Goal: Transaction & Acquisition: Download file/media

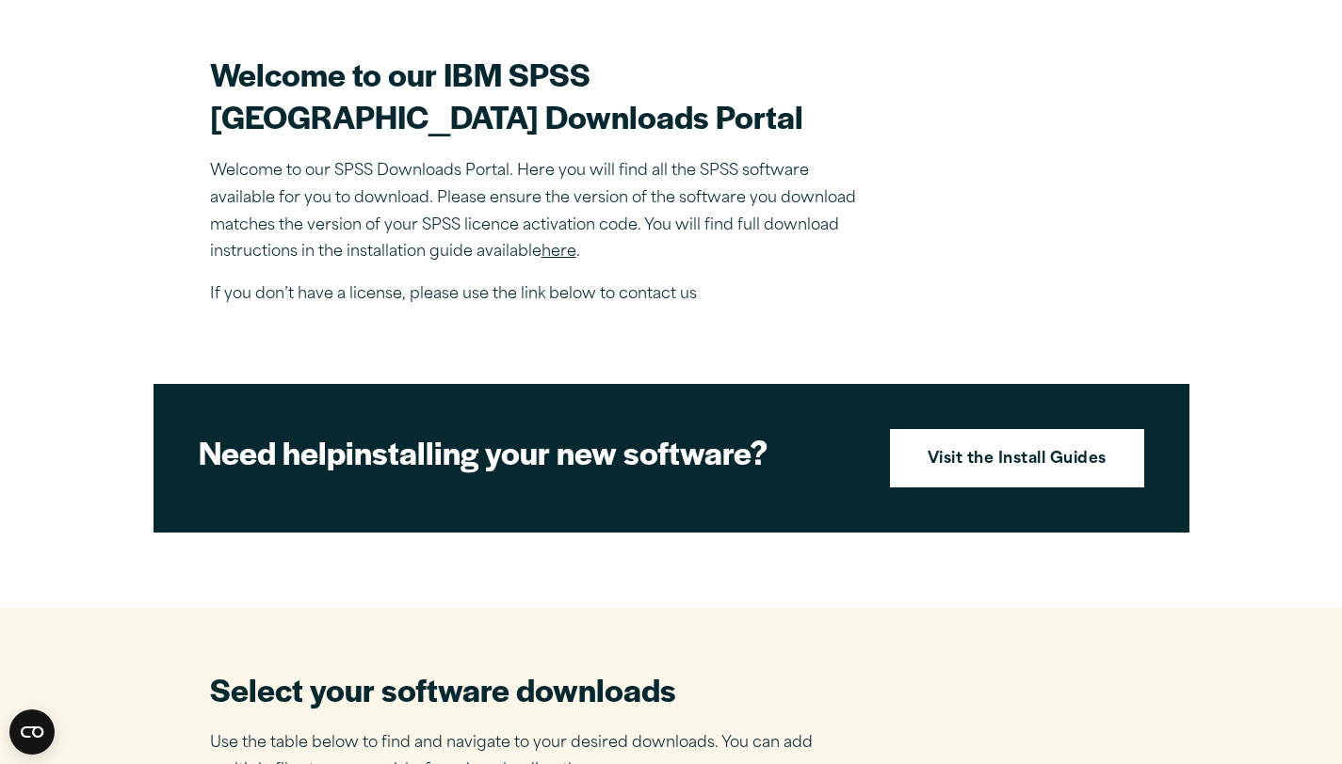
scroll to position [577, 0]
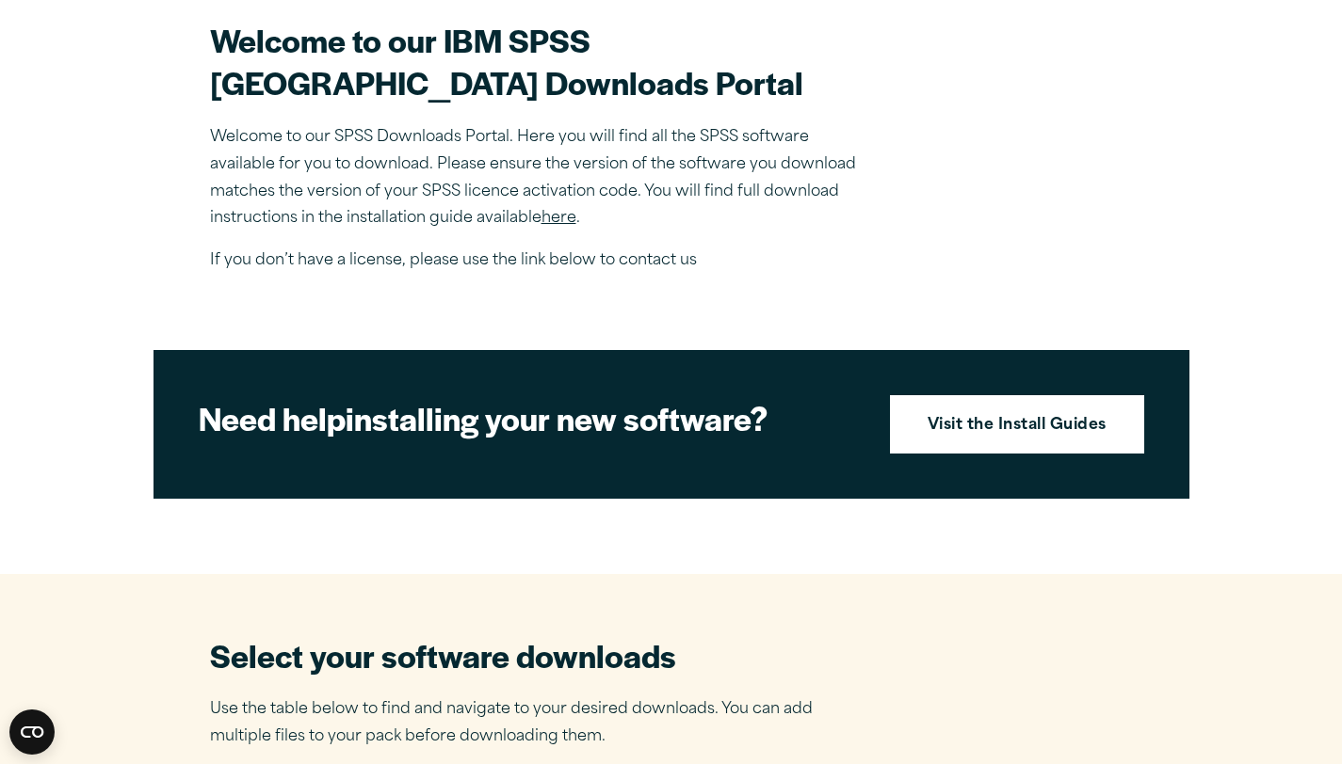
click at [564, 226] on link "here" at bounding box center [558, 218] width 35 height 15
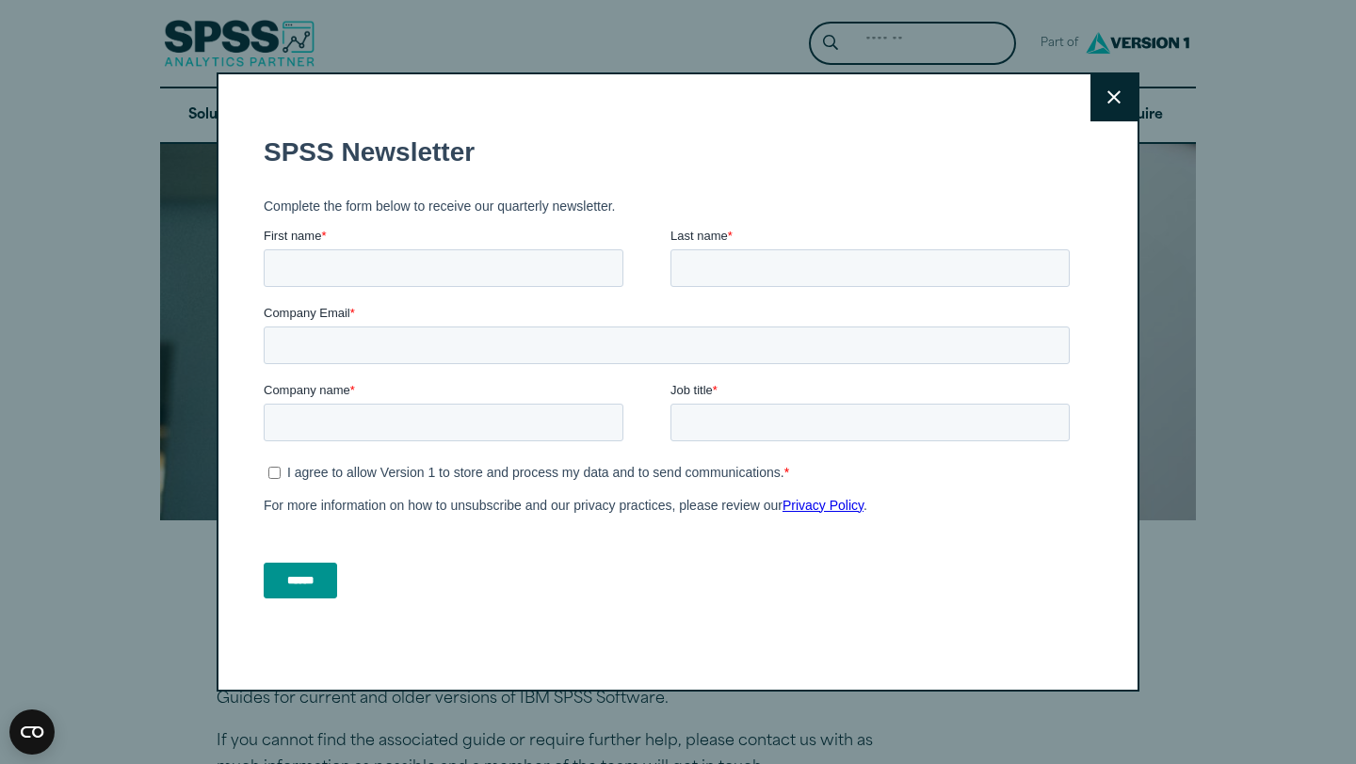
click at [1093, 108] on button "Close" at bounding box center [1113, 97] width 47 height 47
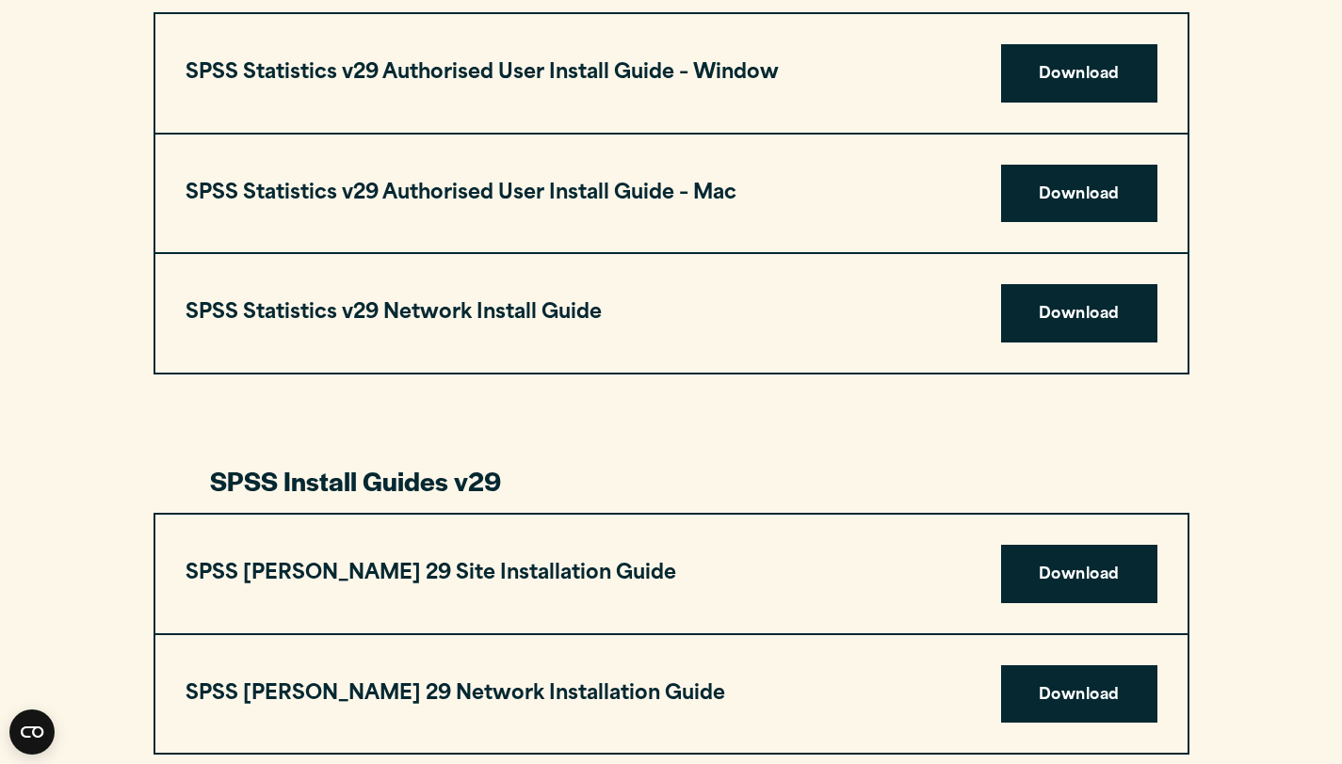
scroll to position [1943, 0]
click at [1095, 206] on link "Download" at bounding box center [1079, 194] width 156 height 58
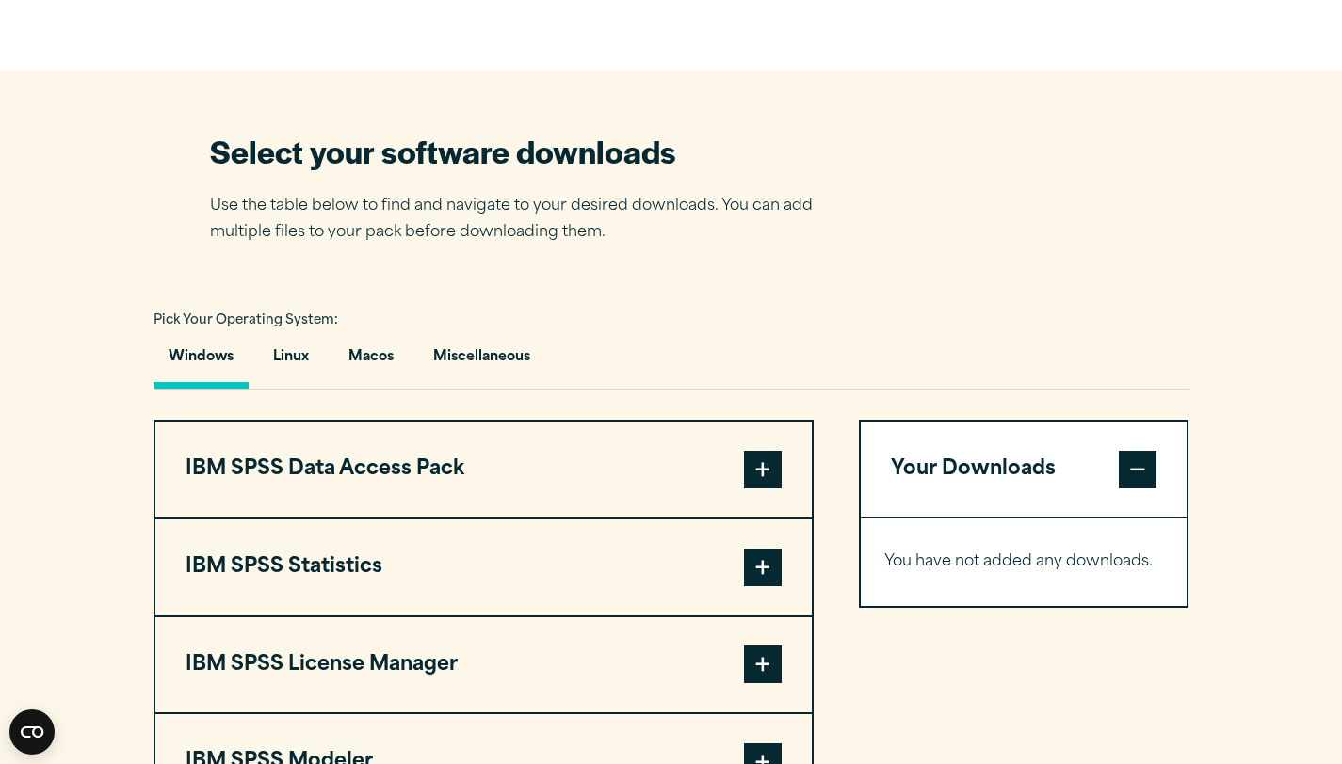
scroll to position [1261, 0]
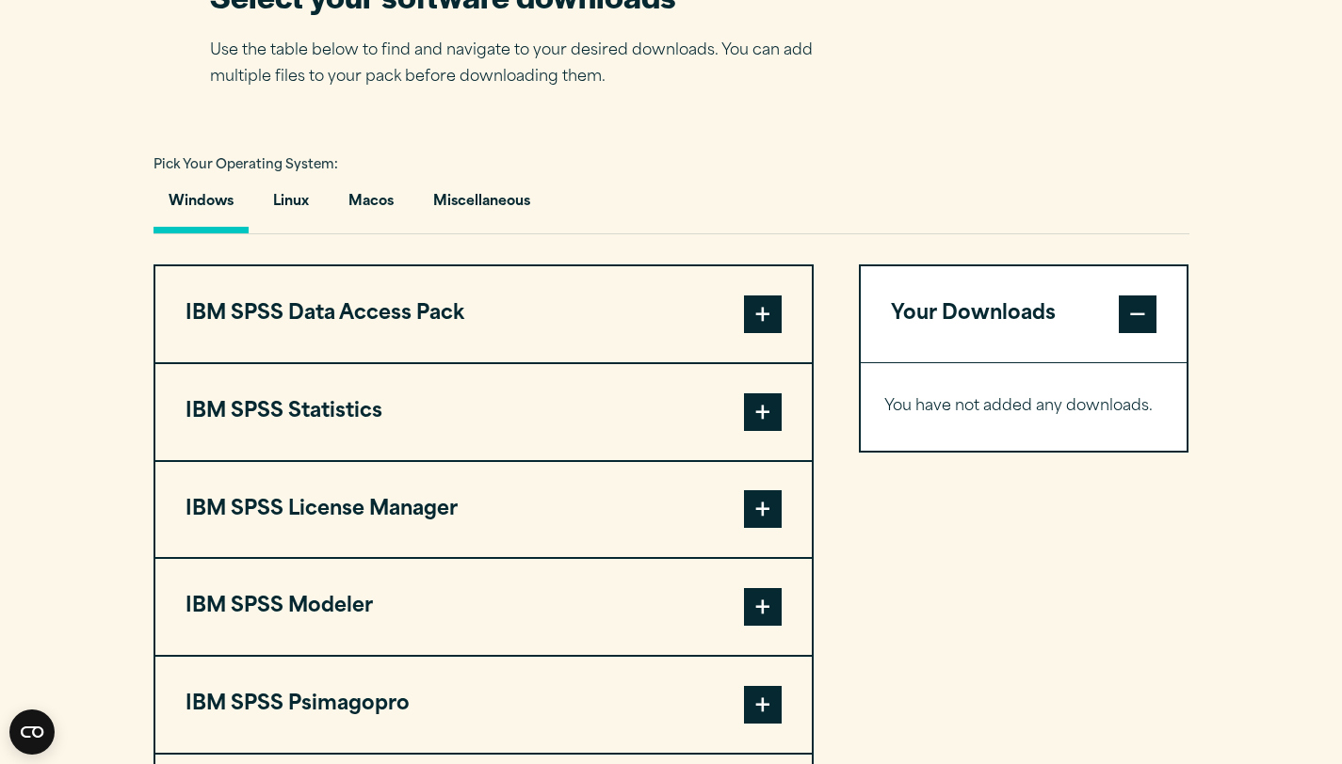
click at [733, 408] on button "IBM SPSS Statistics" at bounding box center [483, 412] width 656 height 96
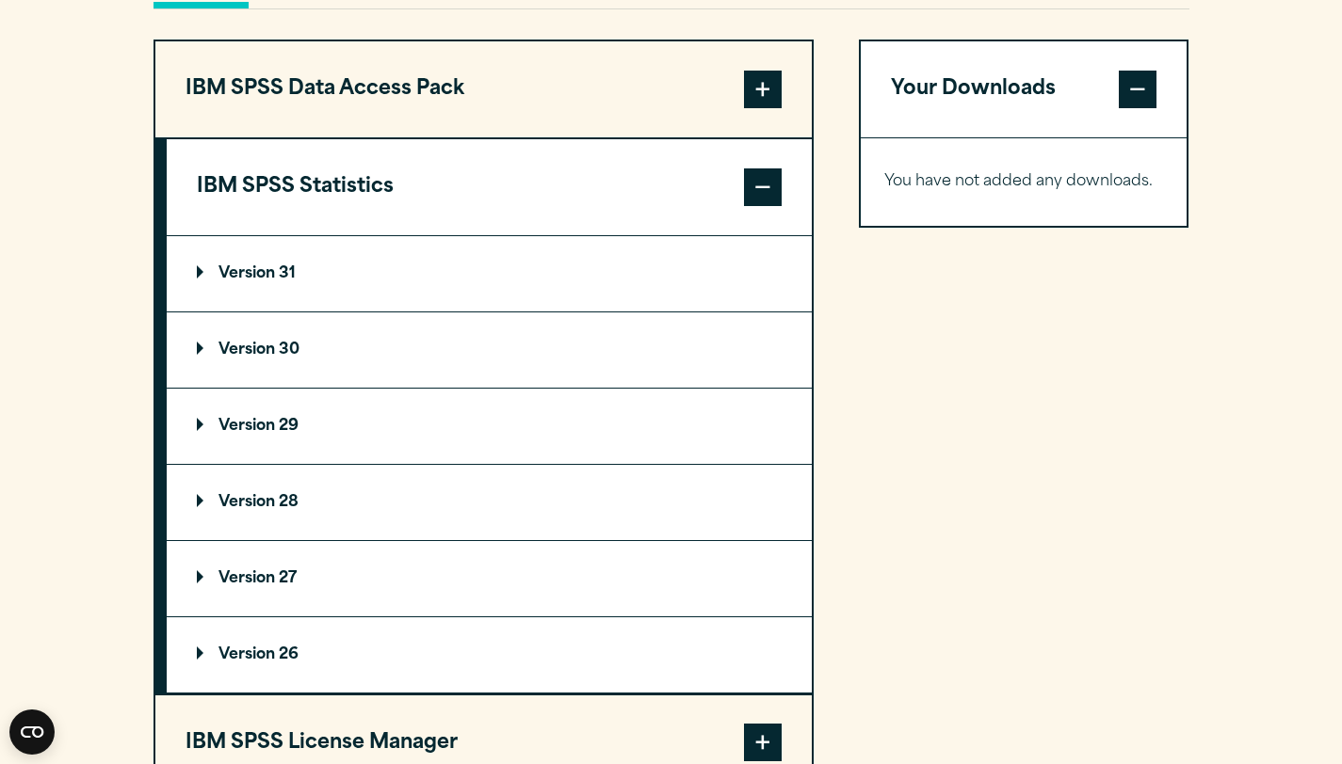
scroll to position [1487, 0]
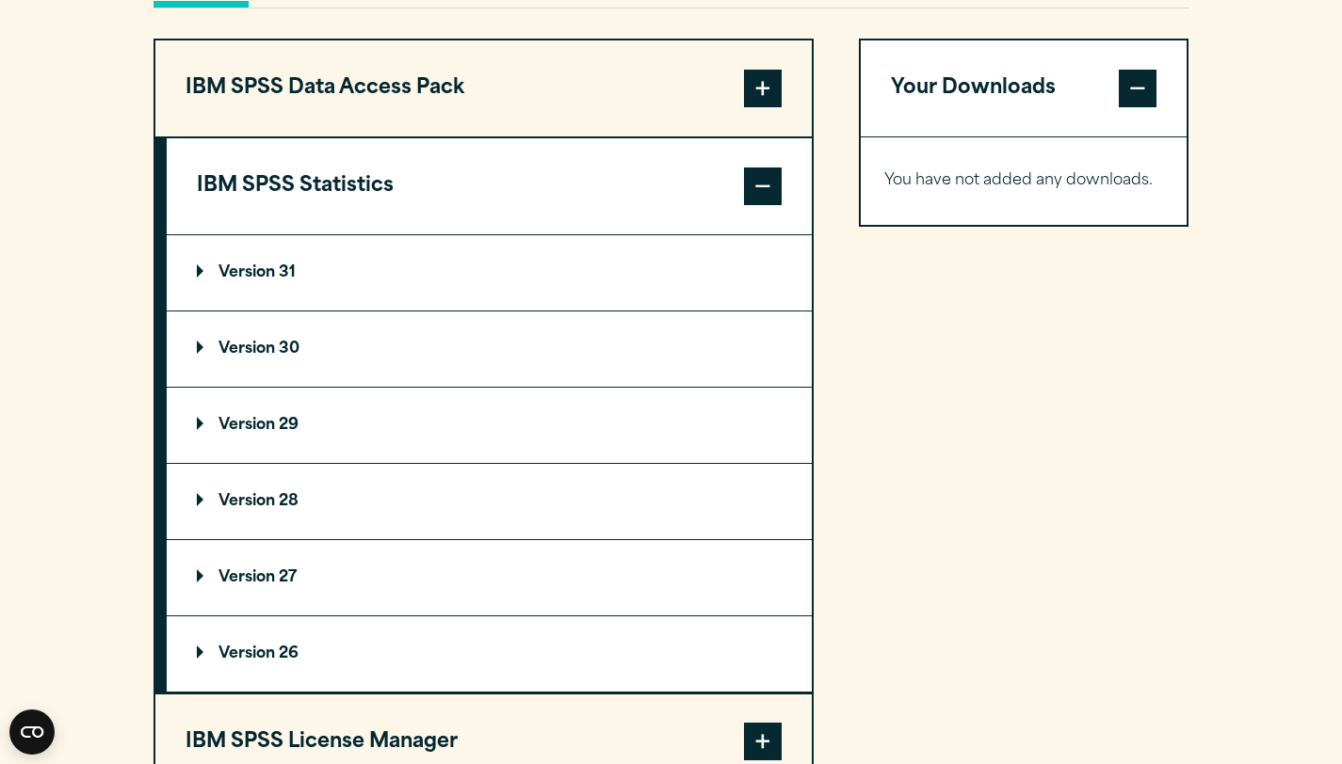
click at [234, 433] on p "Version 29" at bounding box center [248, 425] width 102 height 15
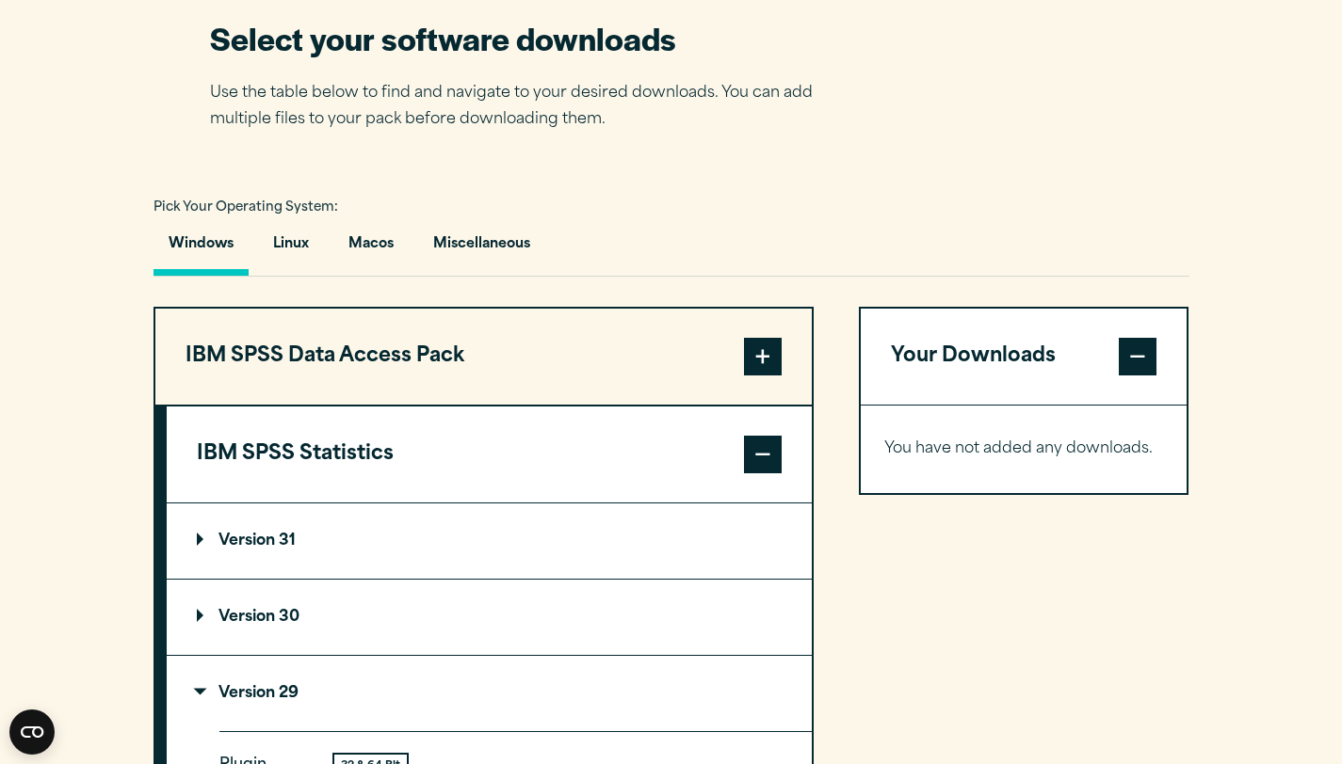
scroll to position [813, 0]
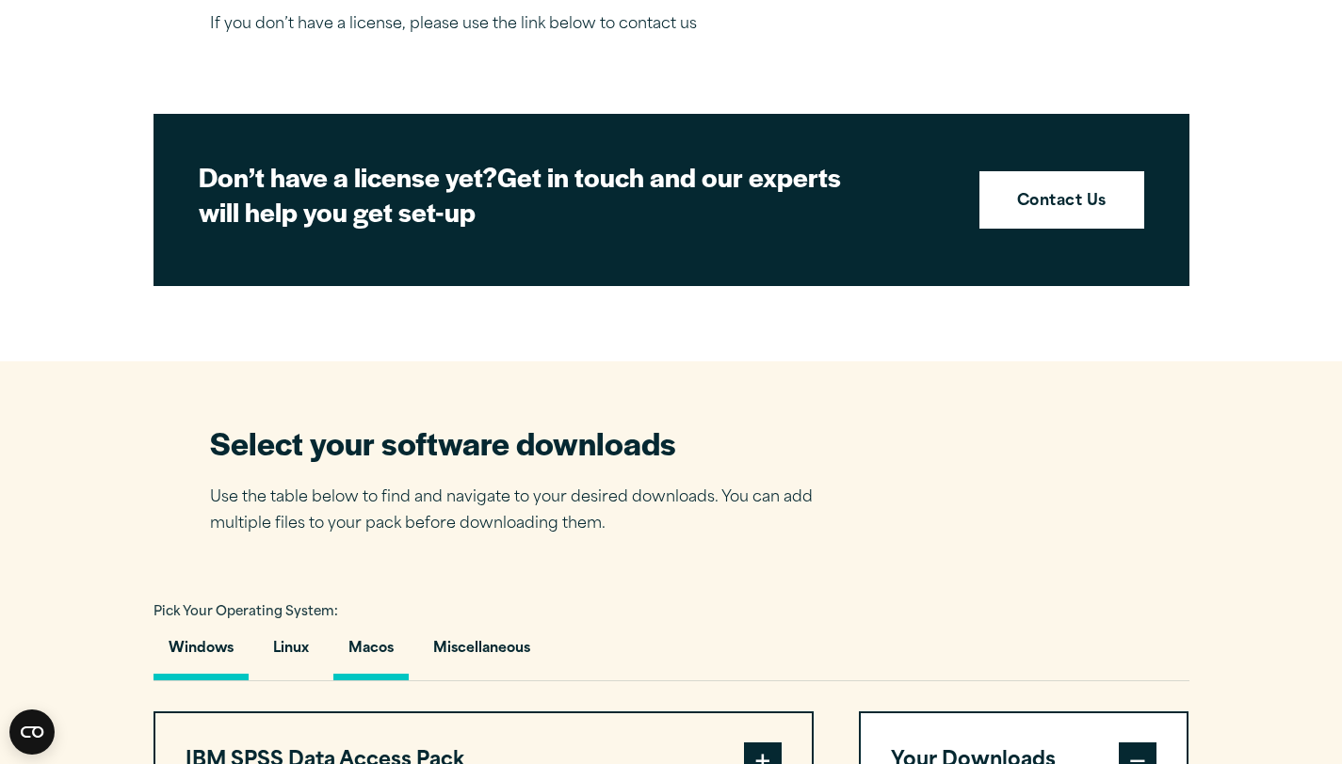
click at [384, 652] on button "Macos" at bounding box center [370, 654] width 75 height 54
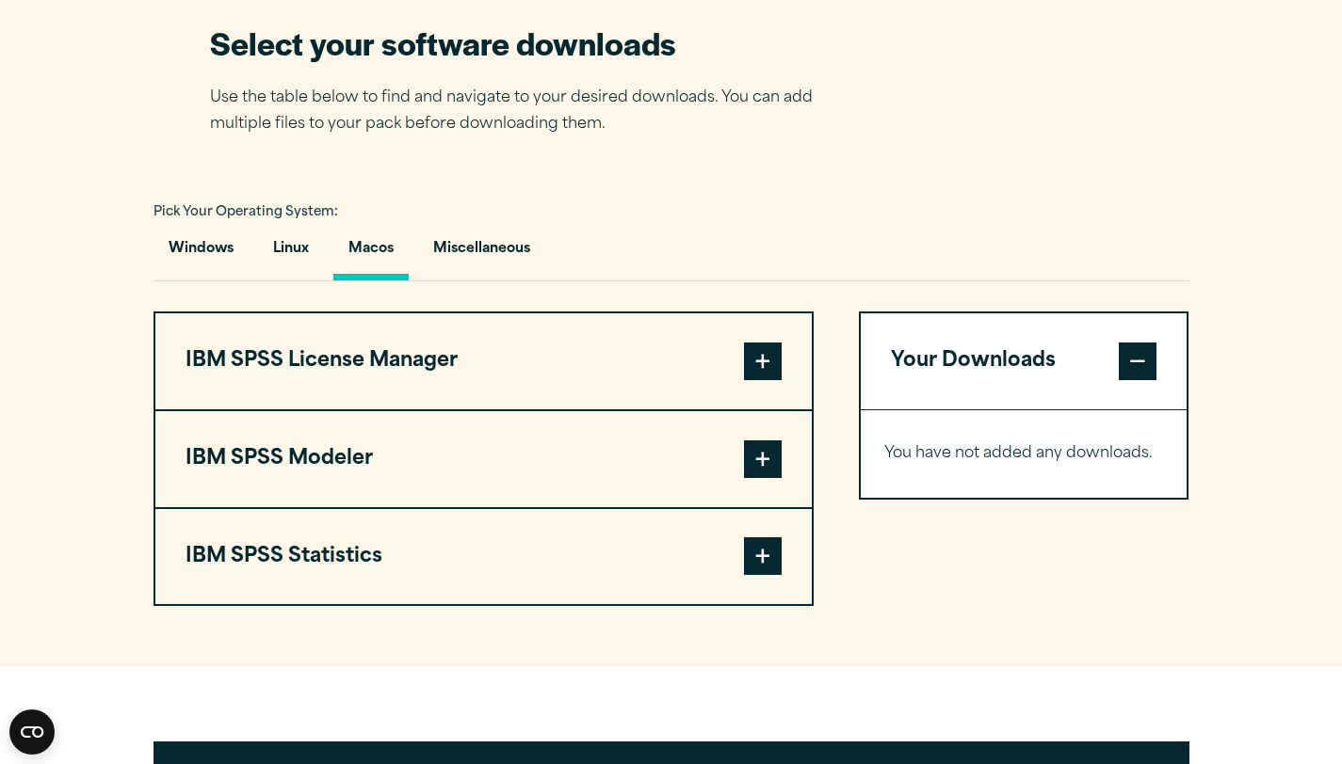
scroll to position [1246, 0]
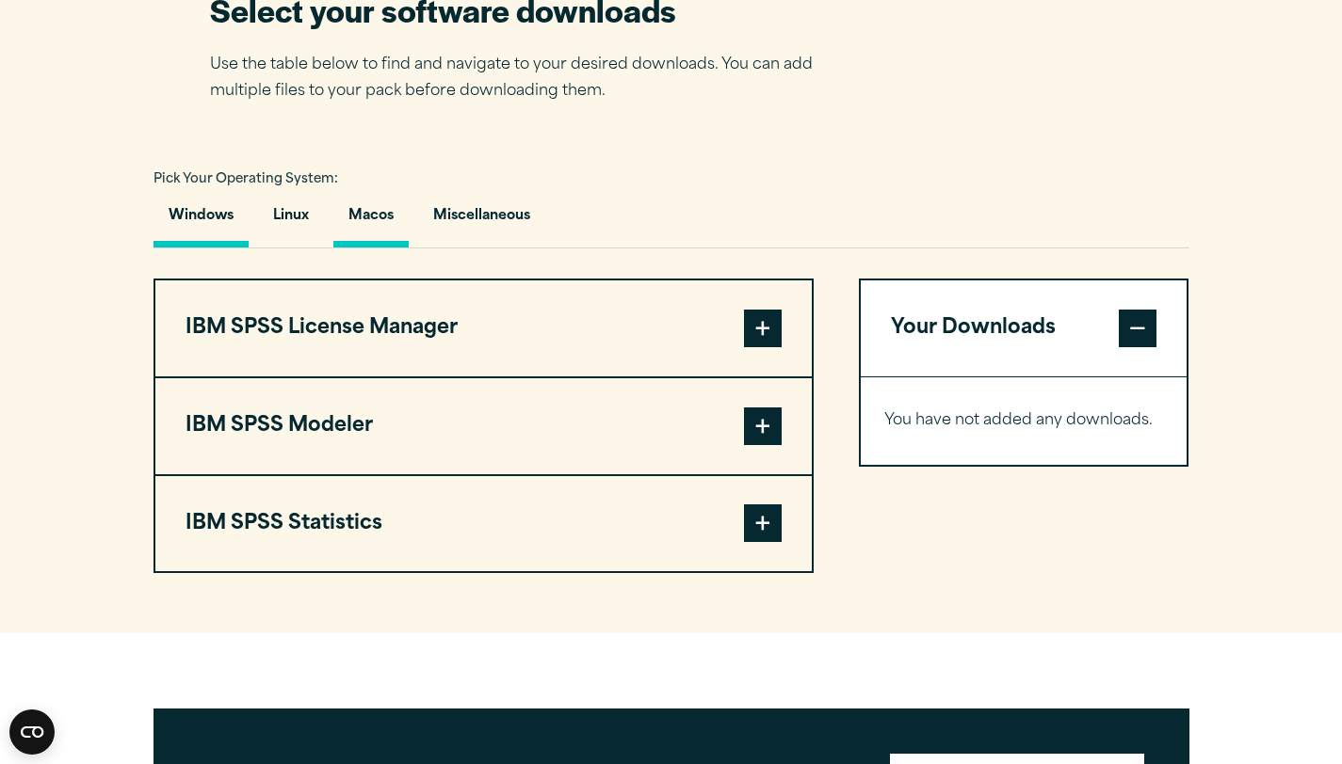
click at [191, 211] on button "Windows" at bounding box center [200, 221] width 95 height 54
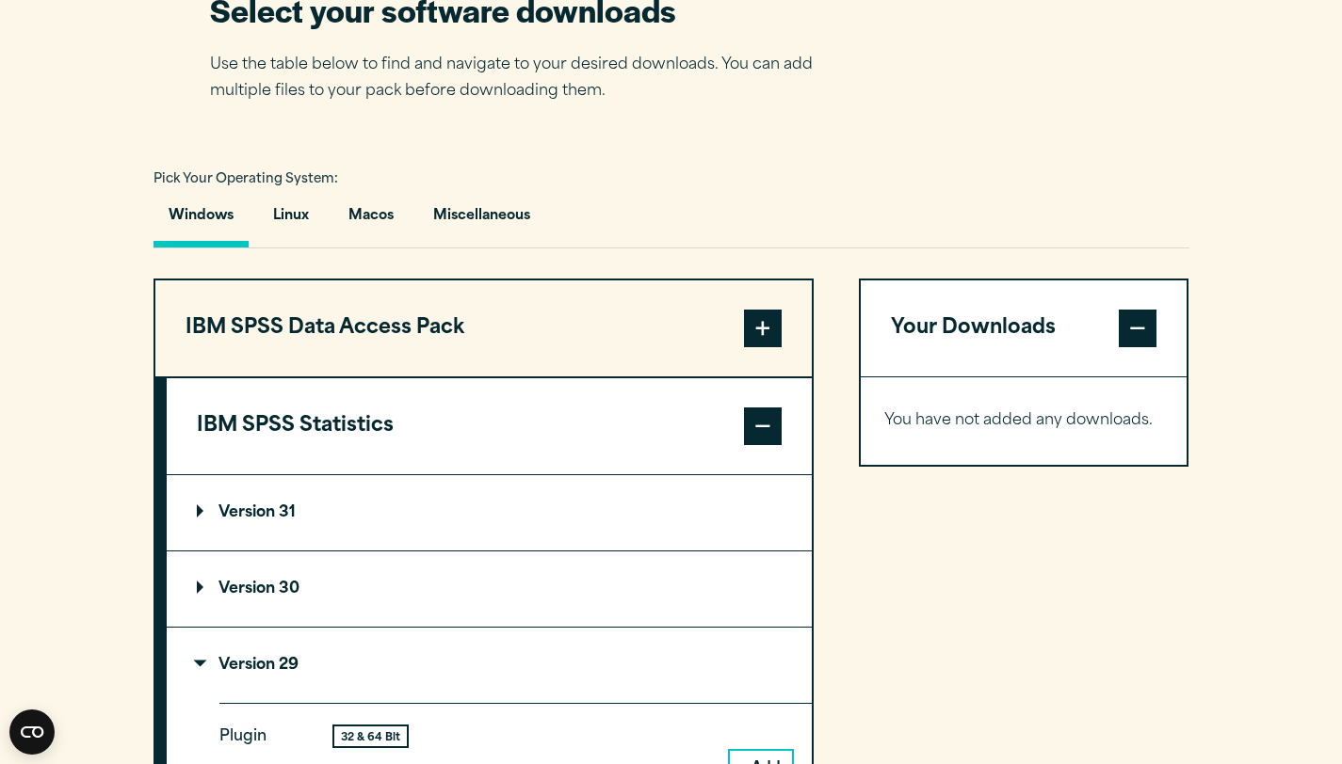
click at [746, 426] on span at bounding box center [763, 427] width 38 height 38
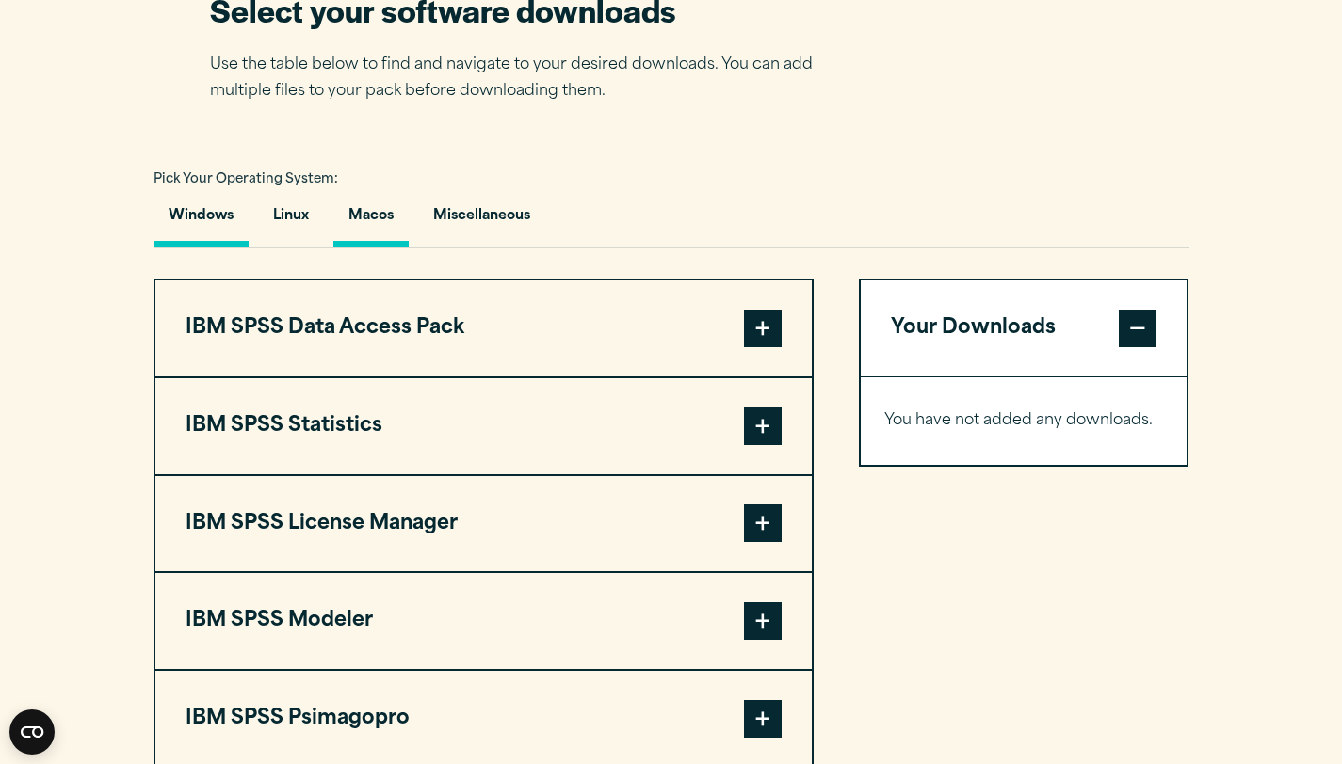
click at [350, 222] on button "Macos" at bounding box center [370, 221] width 75 height 54
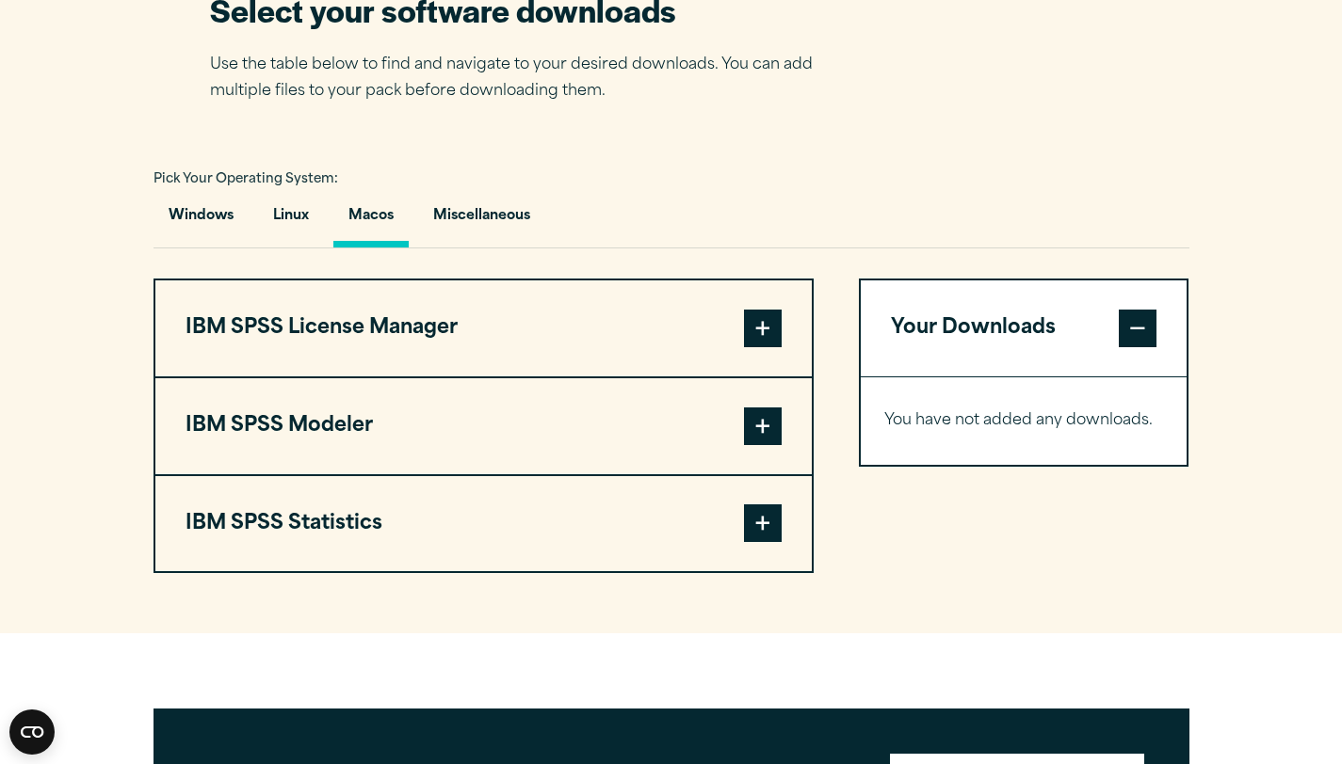
click at [796, 528] on button "IBM SPSS Statistics" at bounding box center [483, 524] width 656 height 96
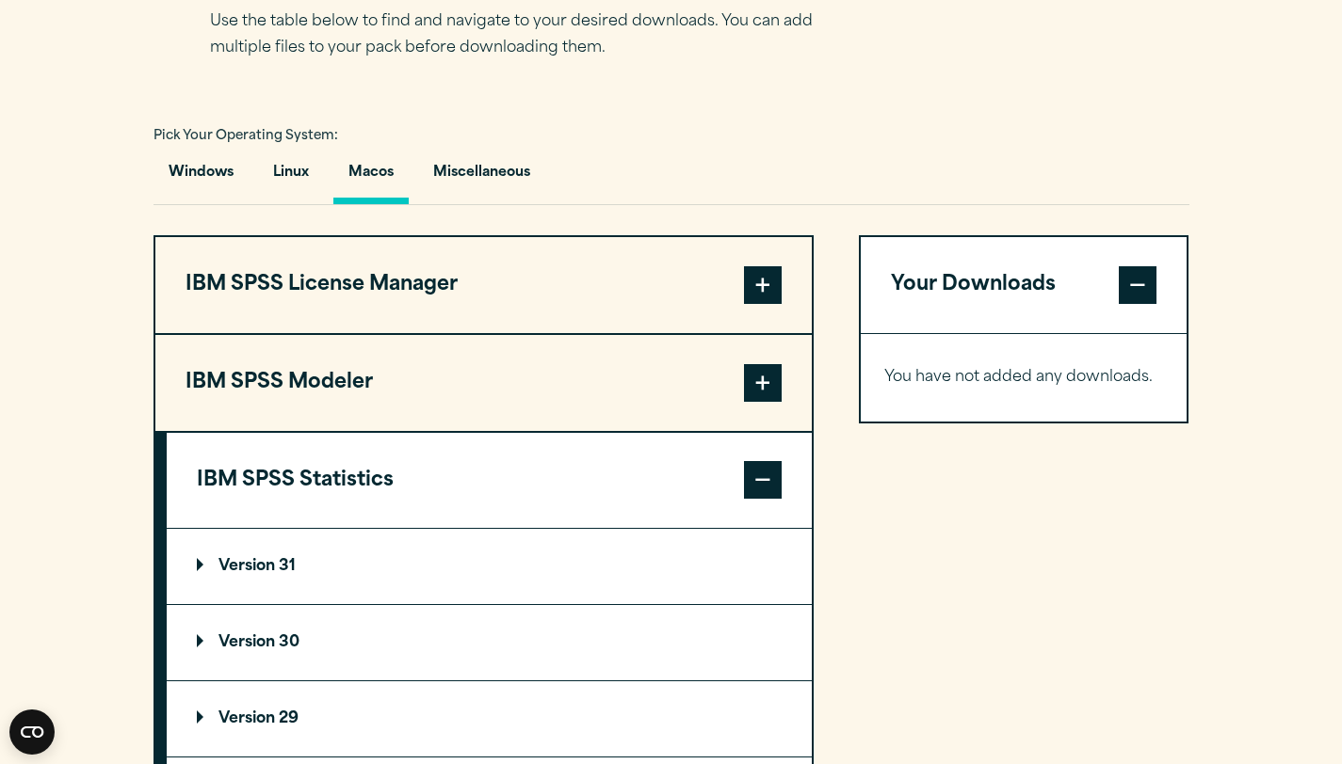
scroll to position [1483, 0]
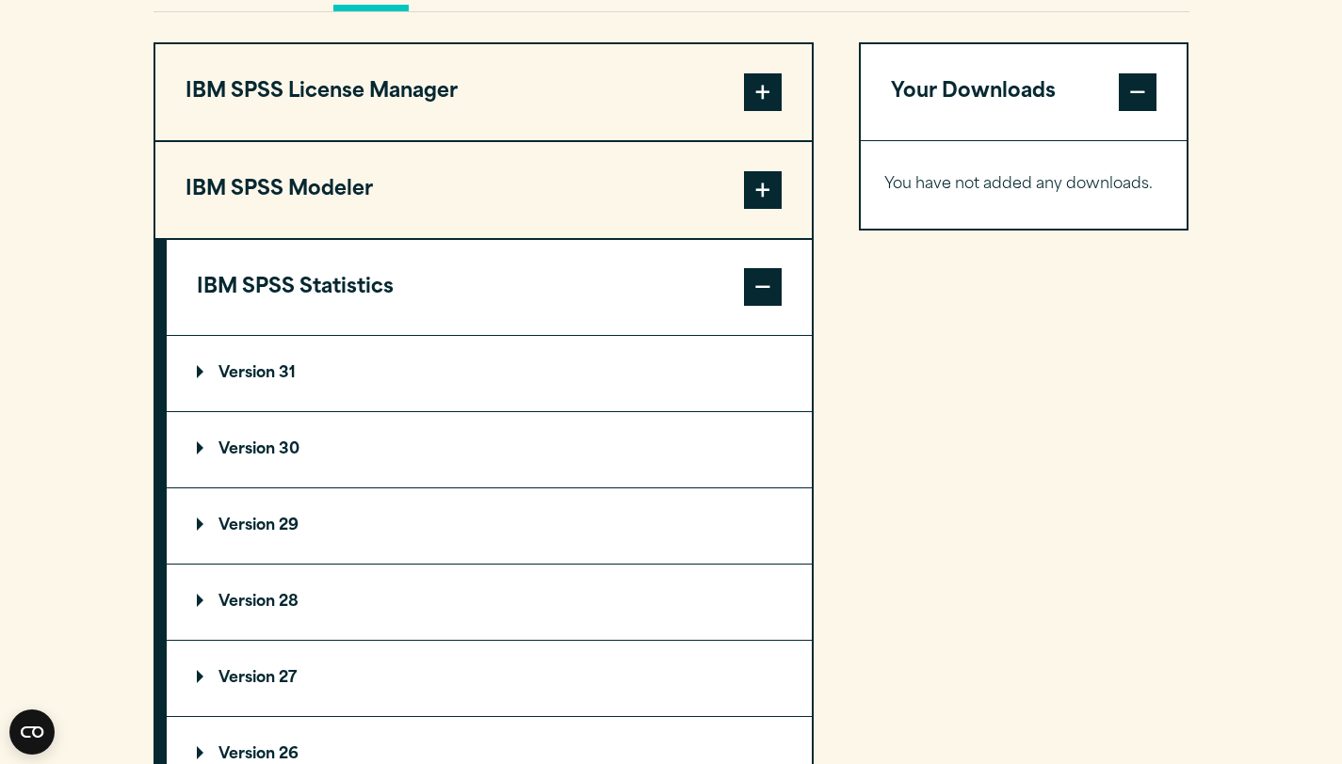
click at [443, 534] on summary "Version 29" at bounding box center [489, 526] width 645 height 75
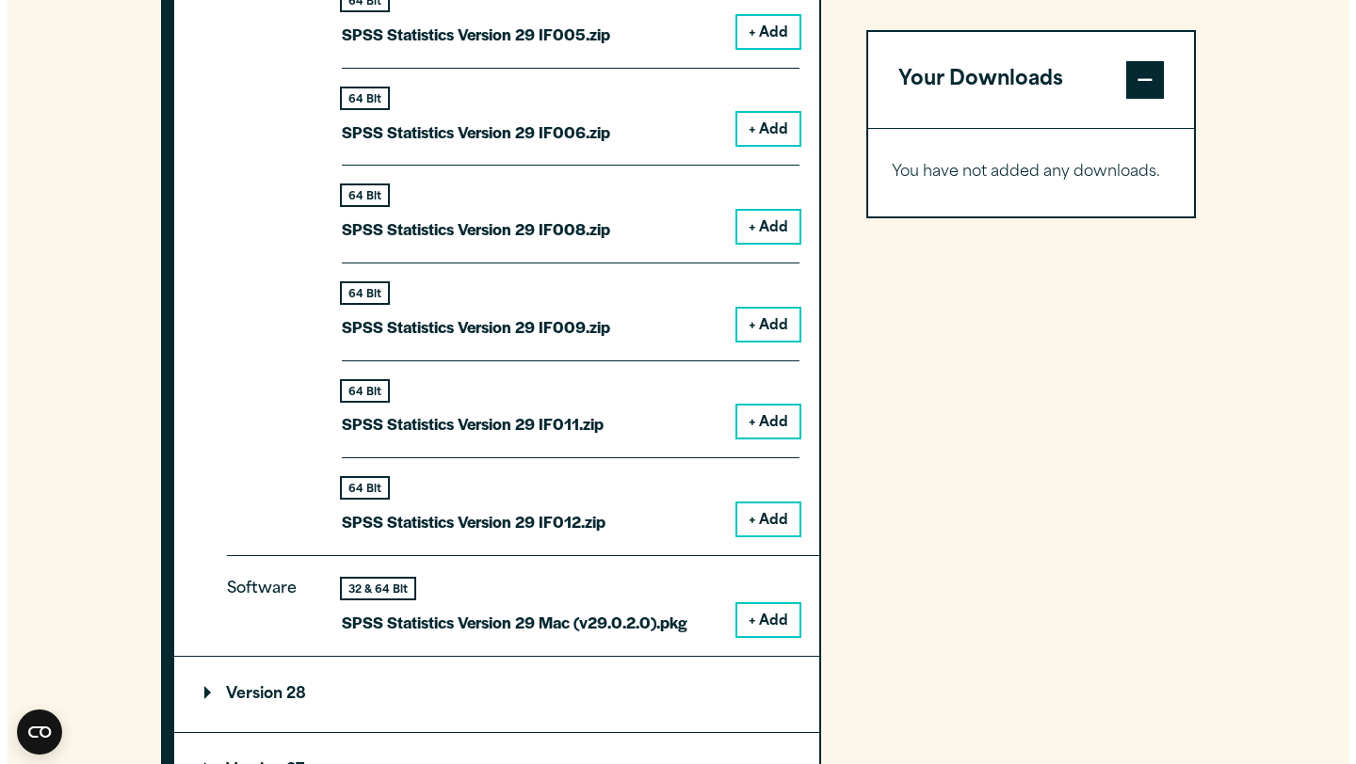
scroll to position [2379, 0]
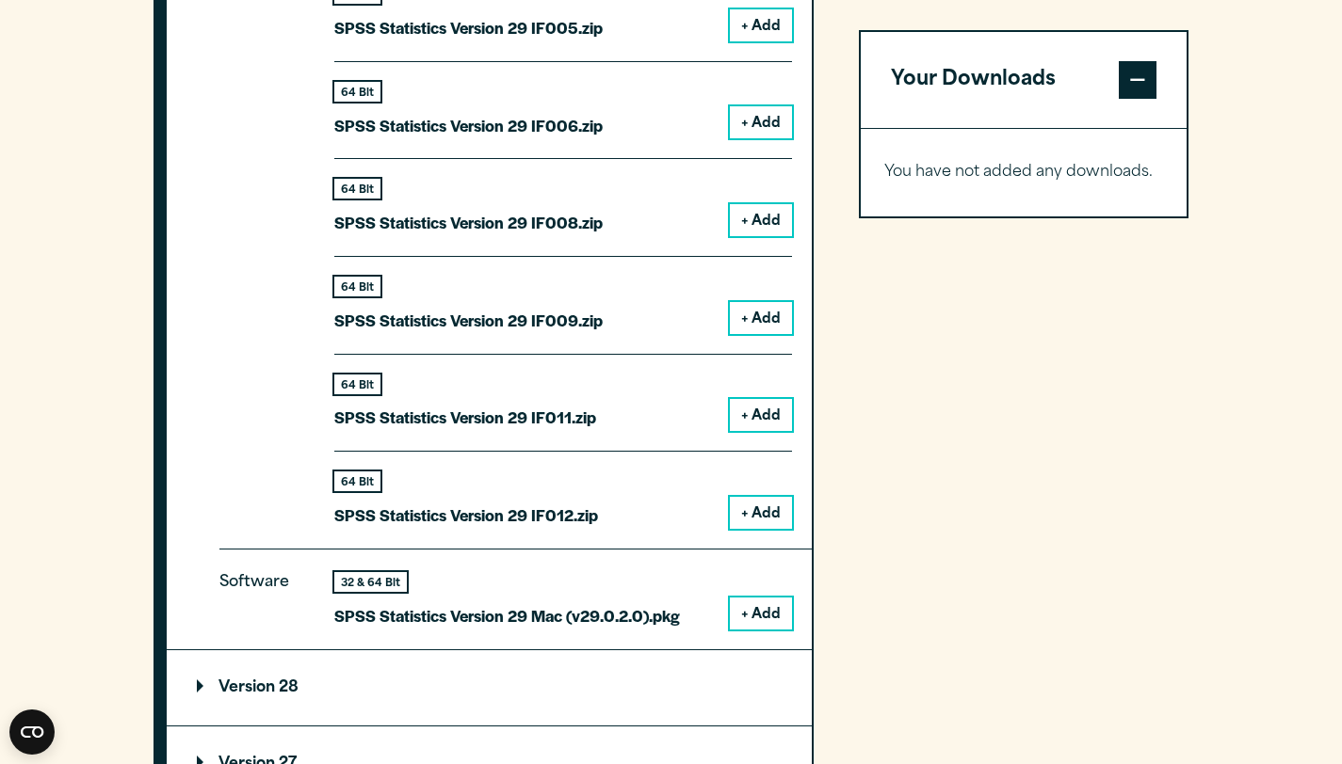
click at [749, 620] on button "+ Add" at bounding box center [761, 614] width 62 height 32
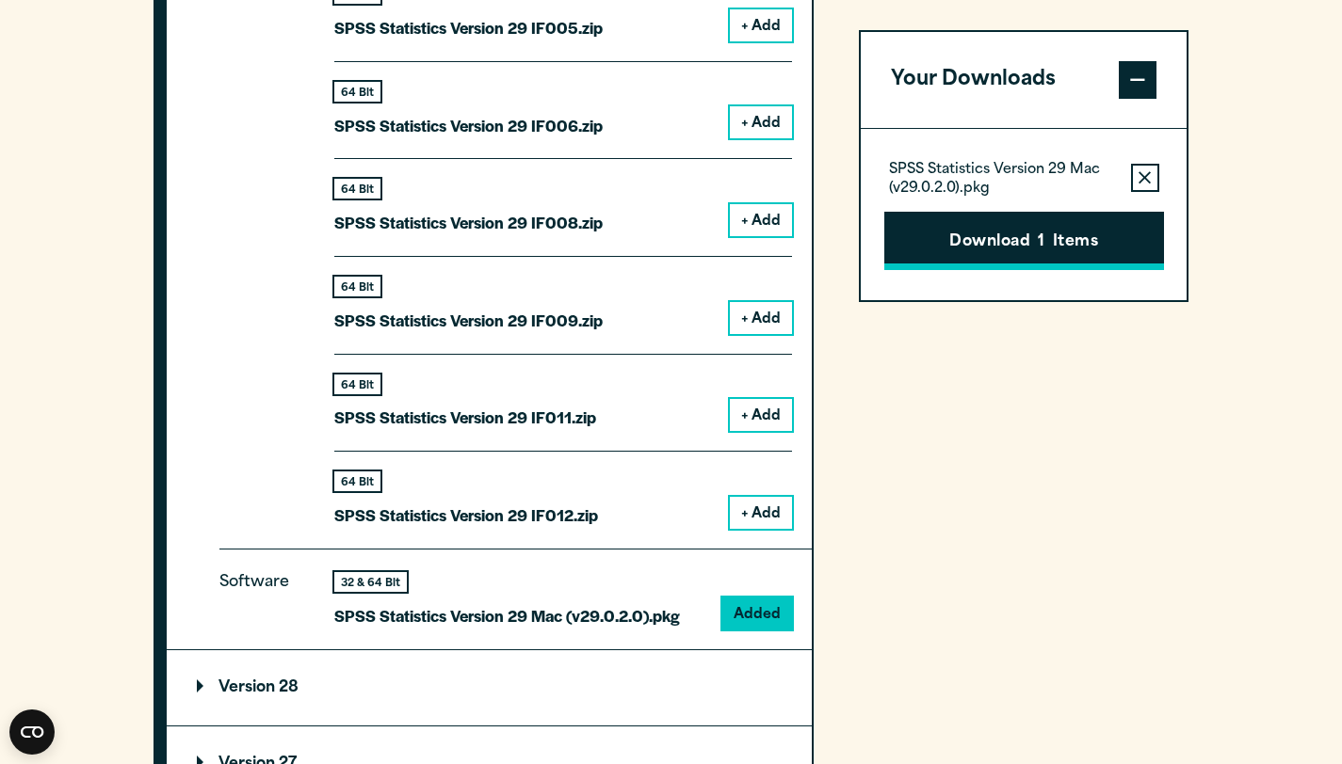
click at [1040, 251] on span "1" at bounding box center [1040, 243] width 7 height 24
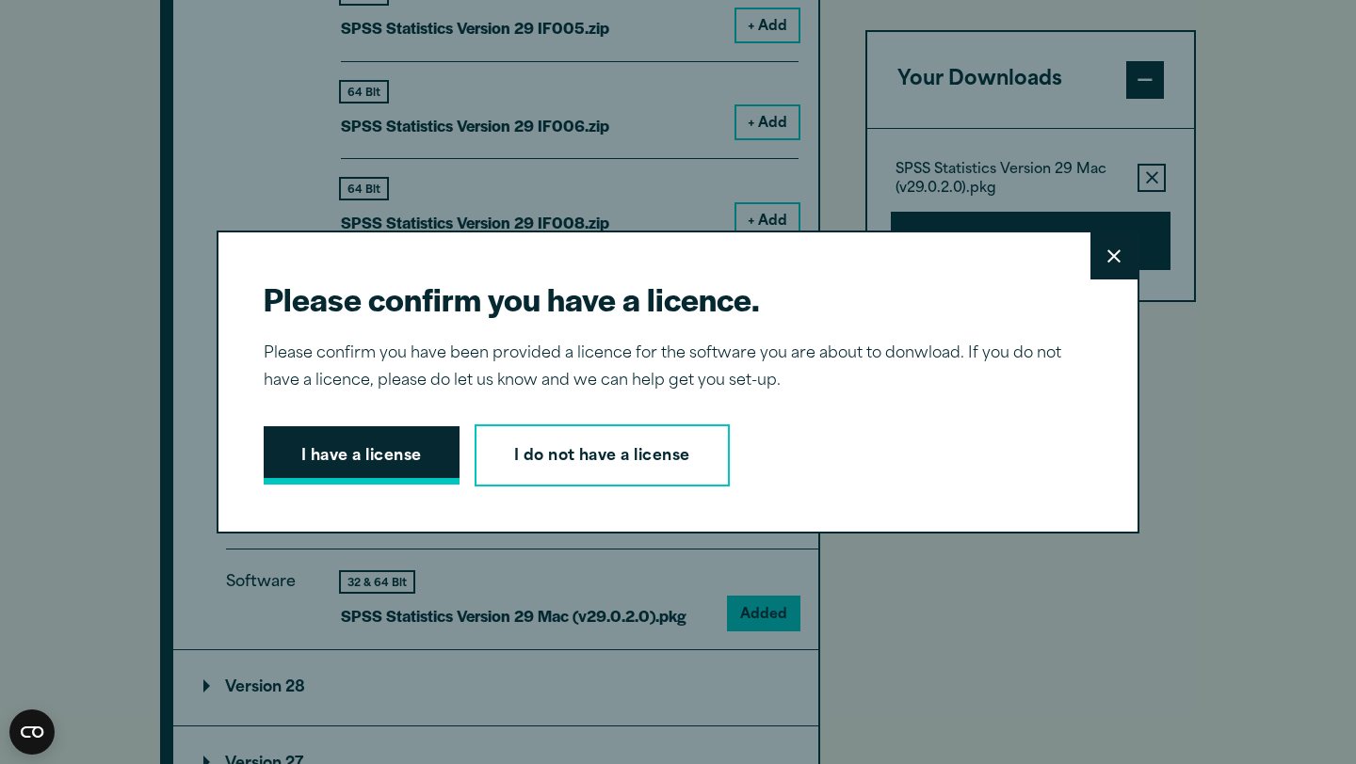
click at [408, 458] on button "I have a license" at bounding box center [362, 455] width 196 height 58
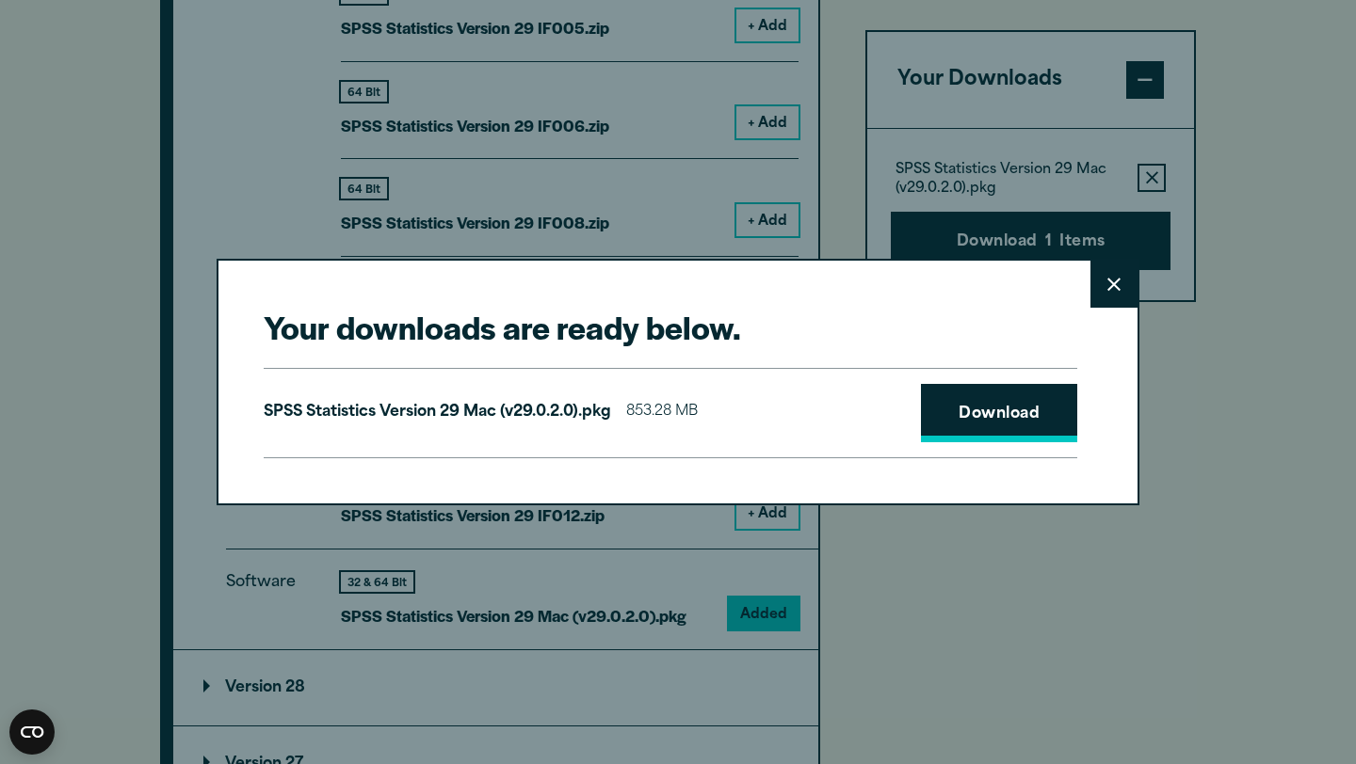
click at [953, 408] on link "Download" at bounding box center [999, 413] width 156 height 58
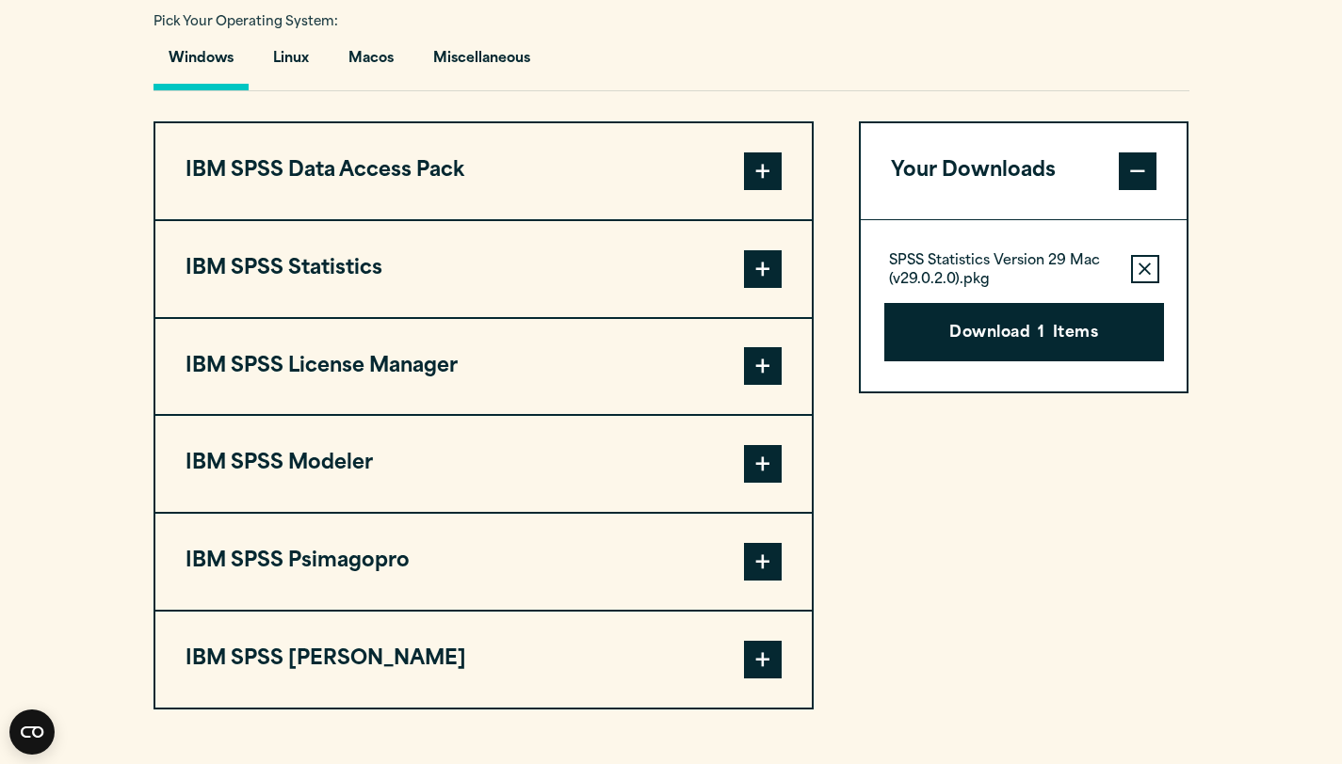
scroll to position [1404, 0]
click at [366, 62] on button "Macos" at bounding box center [370, 64] width 75 height 54
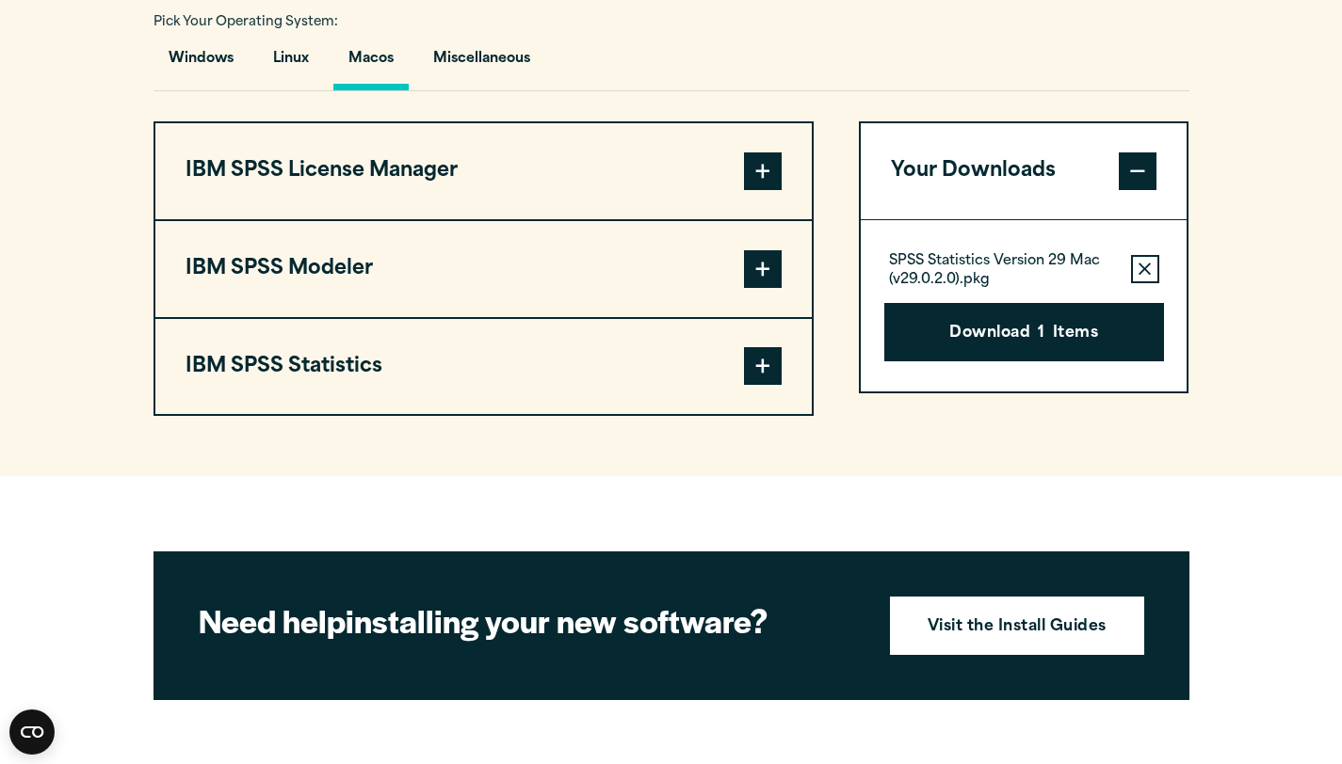
click at [770, 375] on span at bounding box center [763, 366] width 38 height 38
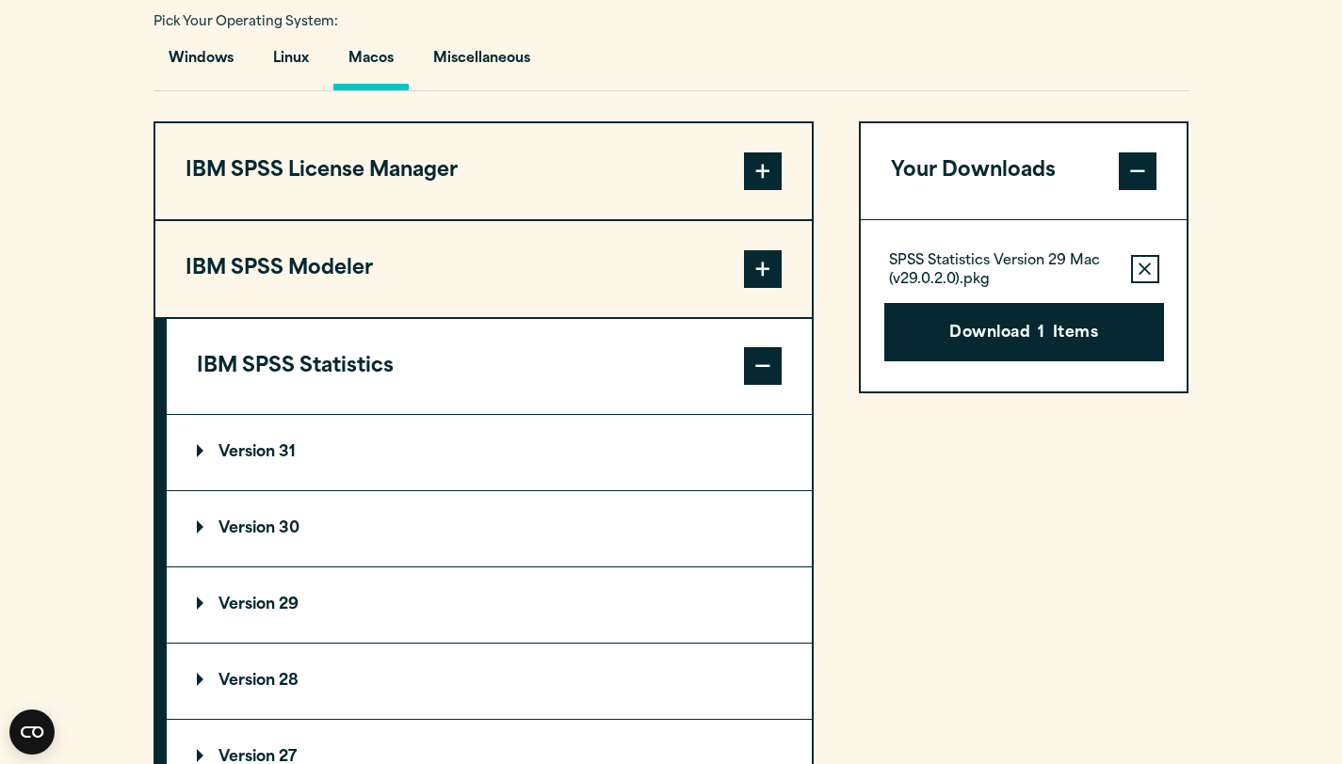
click at [277, 441] on summary "Version 31" at bounding box center [489, 452] width 645 height 75
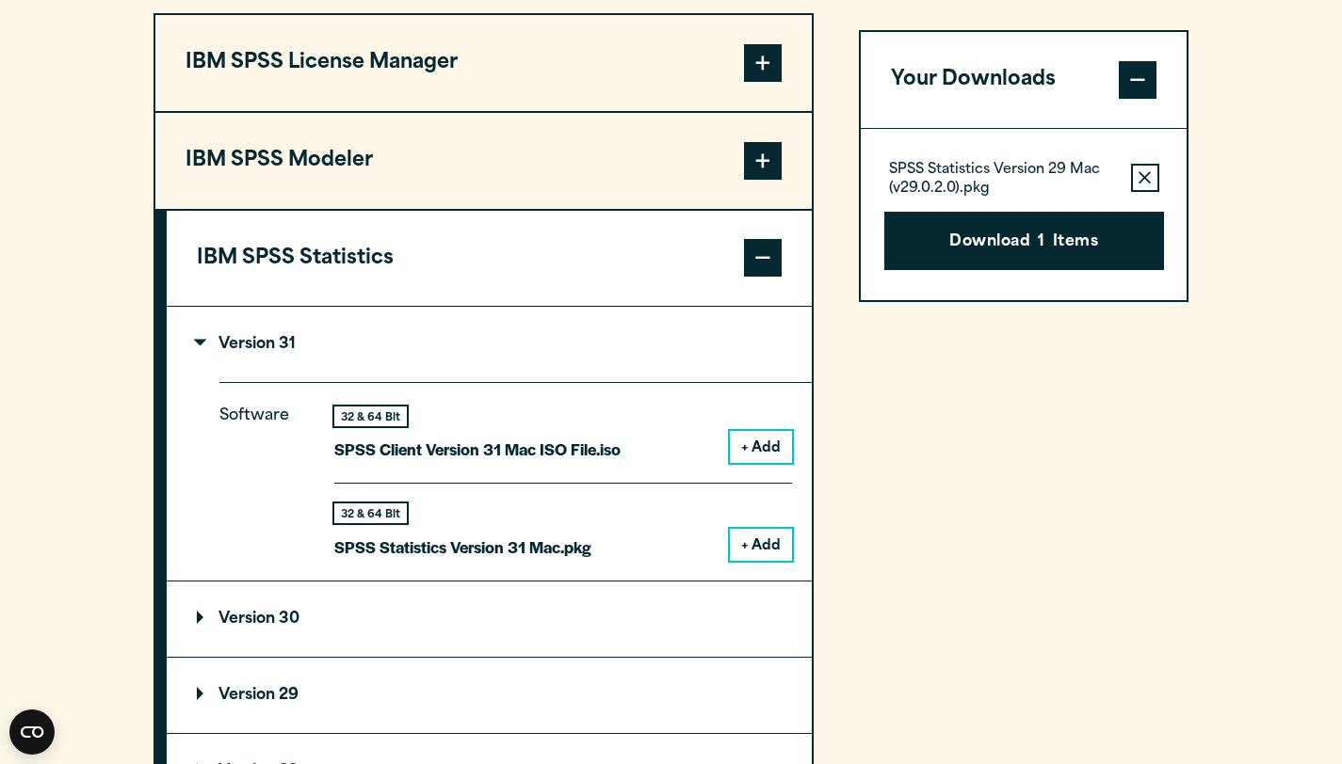
scroll to position [1619, 0]
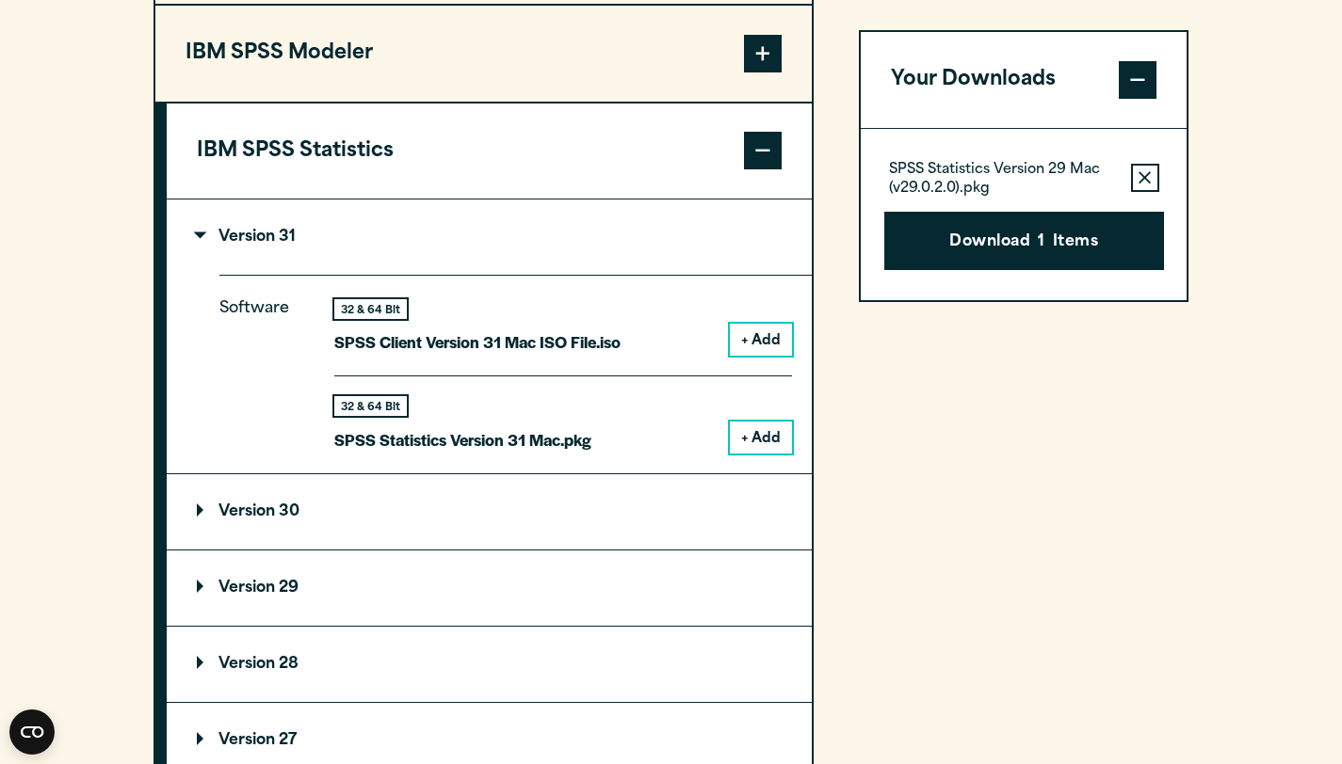
click at [764, 451] on button "+ Add" at bounding box center [761, 438] width 62 height 32
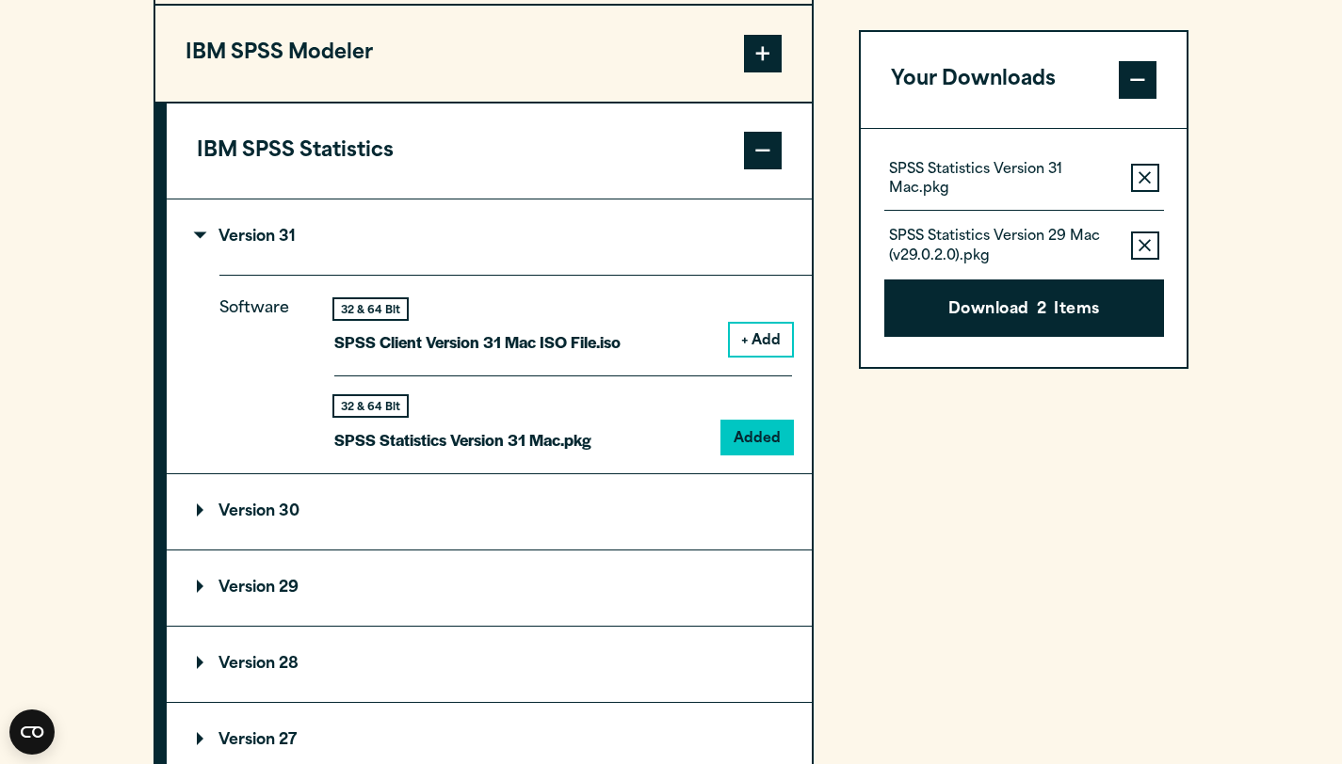
click at [1149, 240] on icon "button" at bounding box center [1144, 245] width 12 height 12
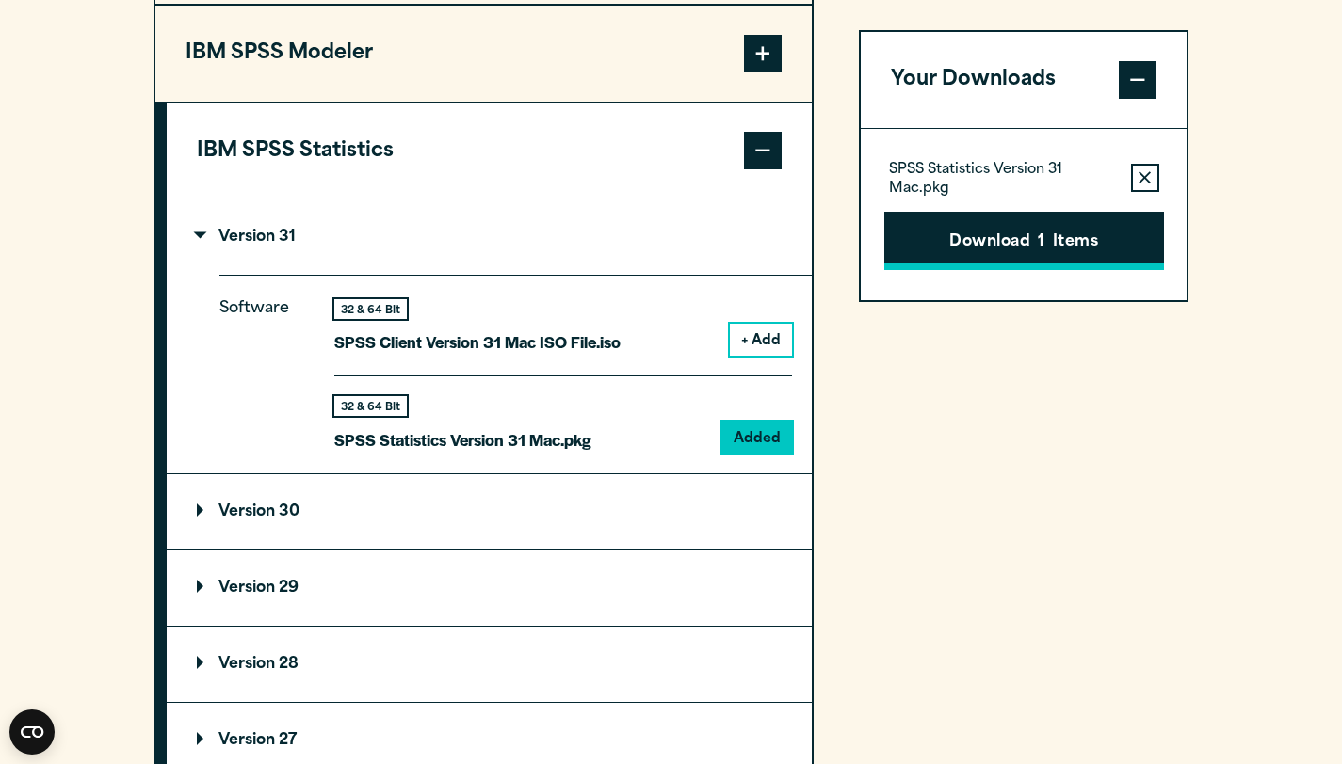
click at [1021, 249] on button "Download 1 Items" at bounding box center [1024, 241] width 280 height 58
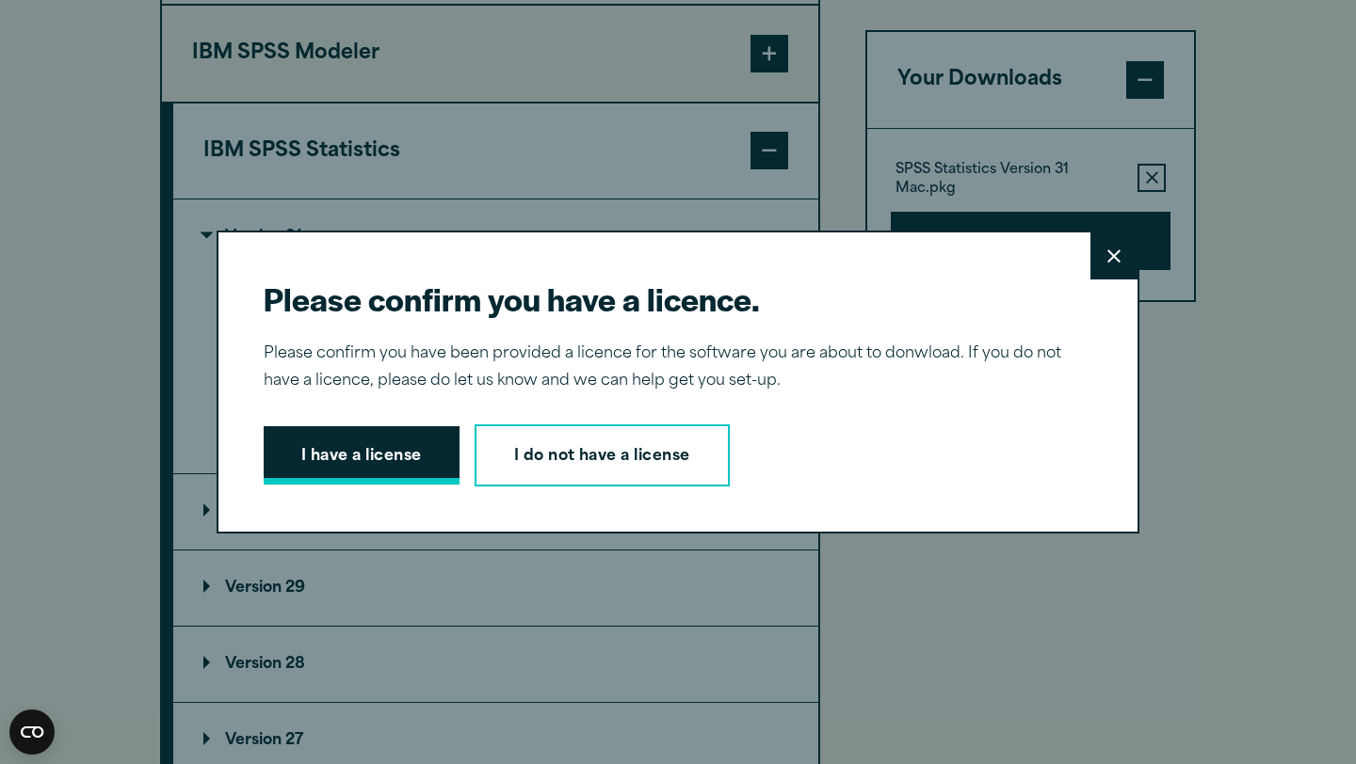
click at [396, 460] on button "I have a license" at bounding box center [362, 455] width 196 height 58
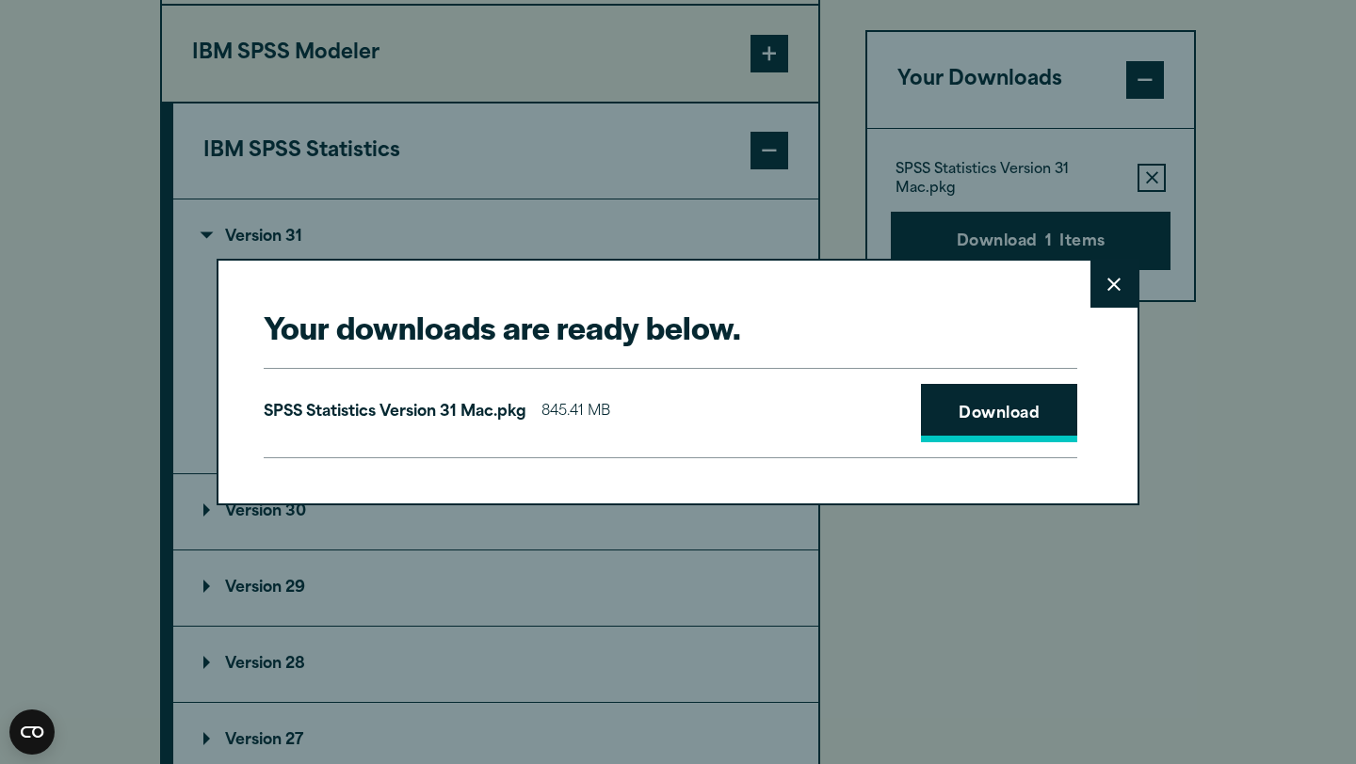
click at [981, 412] on link "Download" at bounding box center [999, 413] width 156 height 58
click at [1115, 282] on button "Close" at bounding box center [1113, 284] width 47 height 47
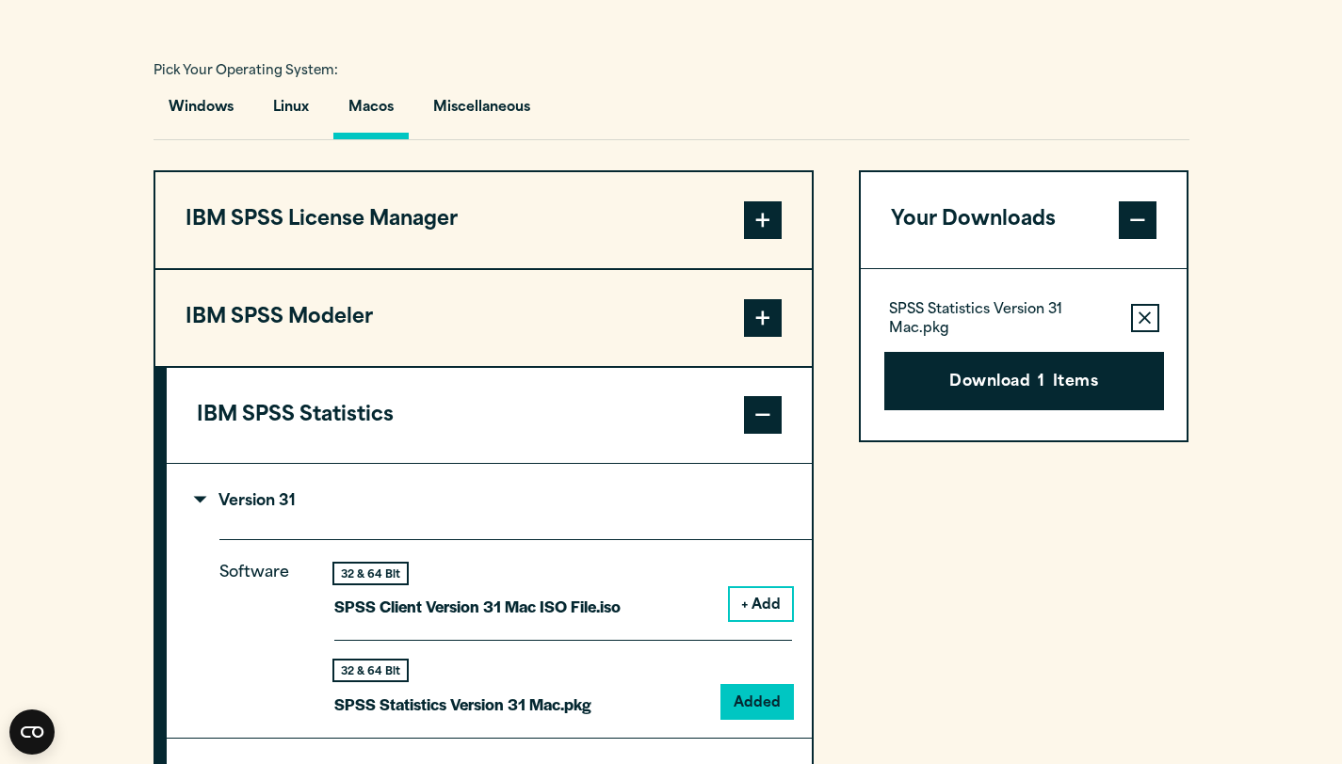
scroll to position [1428, 0]
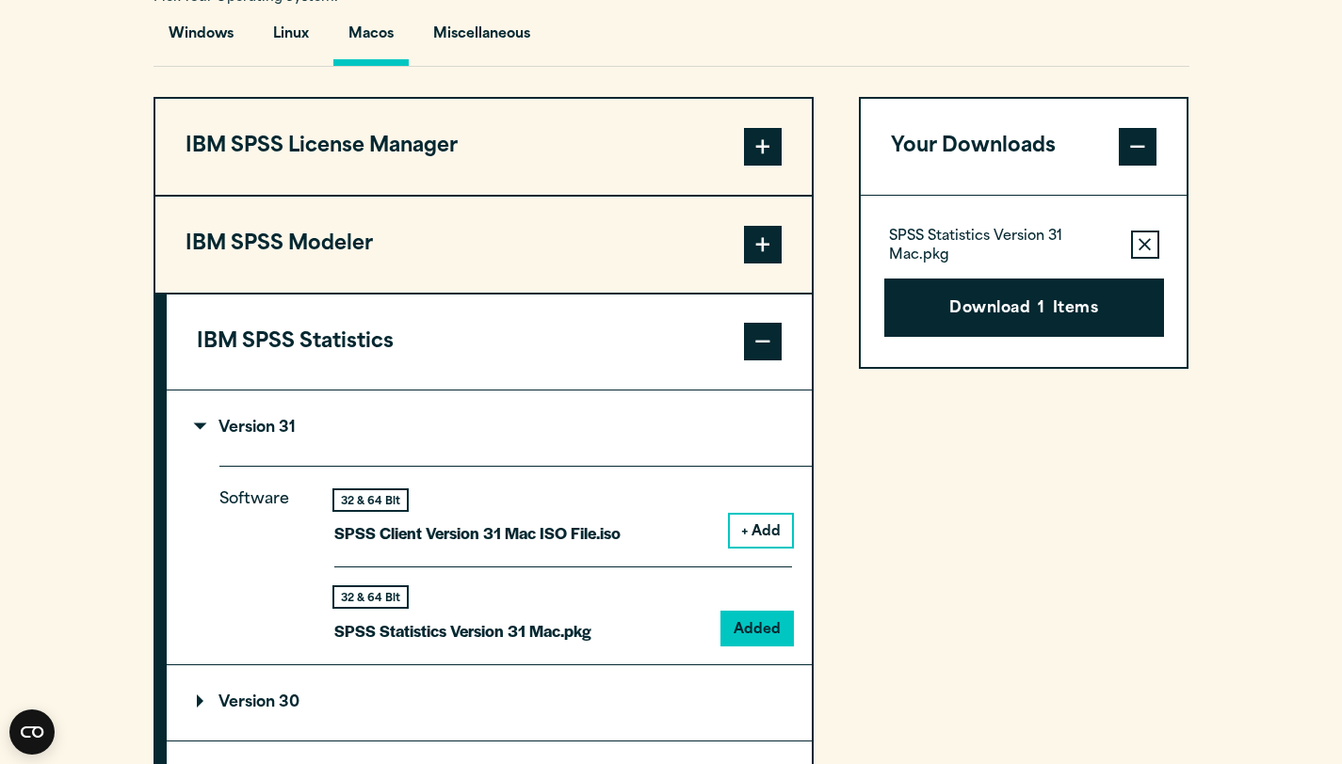
click at [1240, 257] on section "Select your software downloads Use the table below to find and navigate to your…" at bounding box center [671, 428] width 1342 height 1362
